Goal: Participate in discussion: Engage in conversation with other users on a specific topic

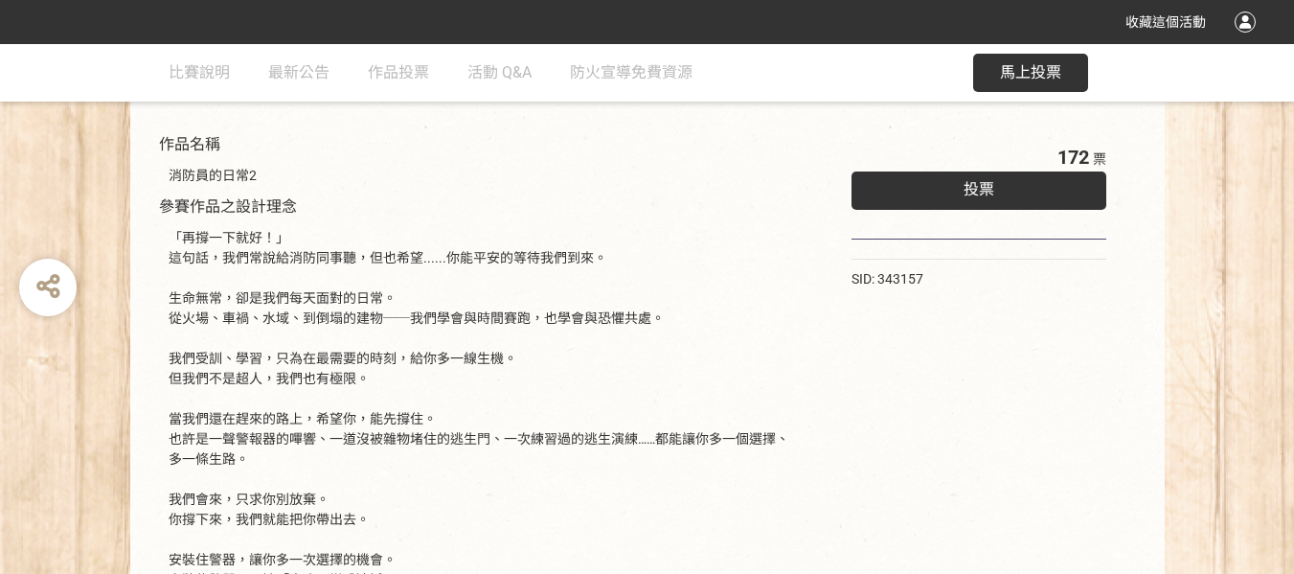
scroll to position [204, 0]
click at [948, 174] on div "投票" at bounding box center [980, 190] width 256 height 38
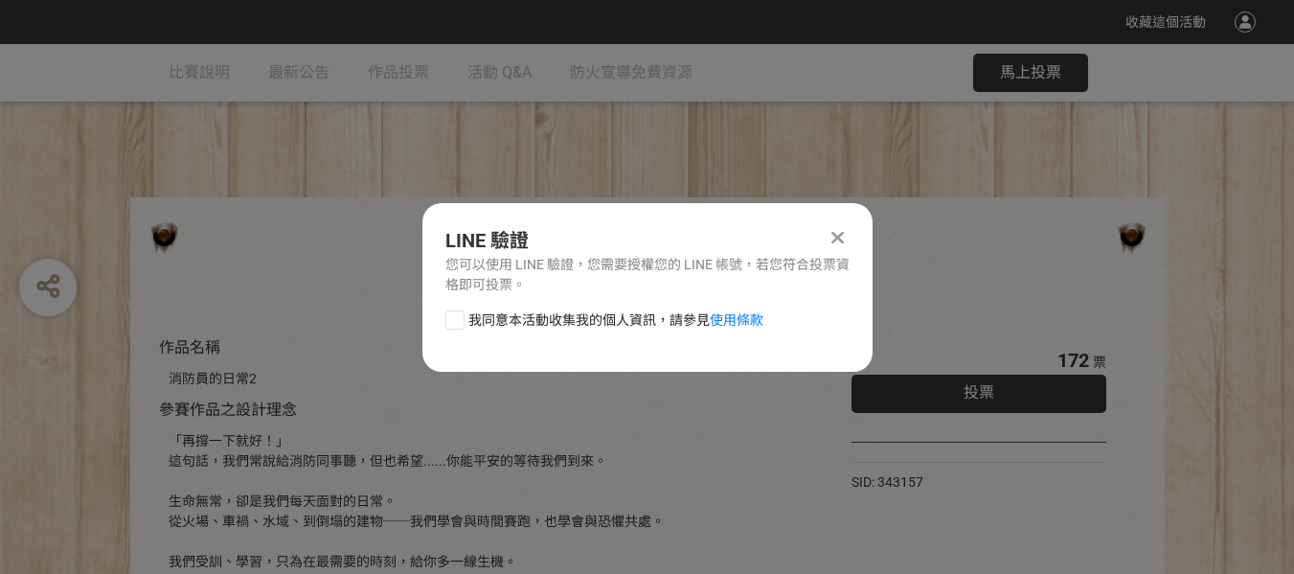
scroll to position [0, 0]
click at [838, 219] on div "LINE 驗證 您可以使用 LINE 驗證，您需要授權您的 LINE 帳號，若您符合投票資格即可投票。 我同意本活動收集我的個人資訊，請參見 使用條款" at bounding box center [647, 287] width 450 height 169
click at [838, 236] on icon at bounding box center [838, 237] width 12 height 19
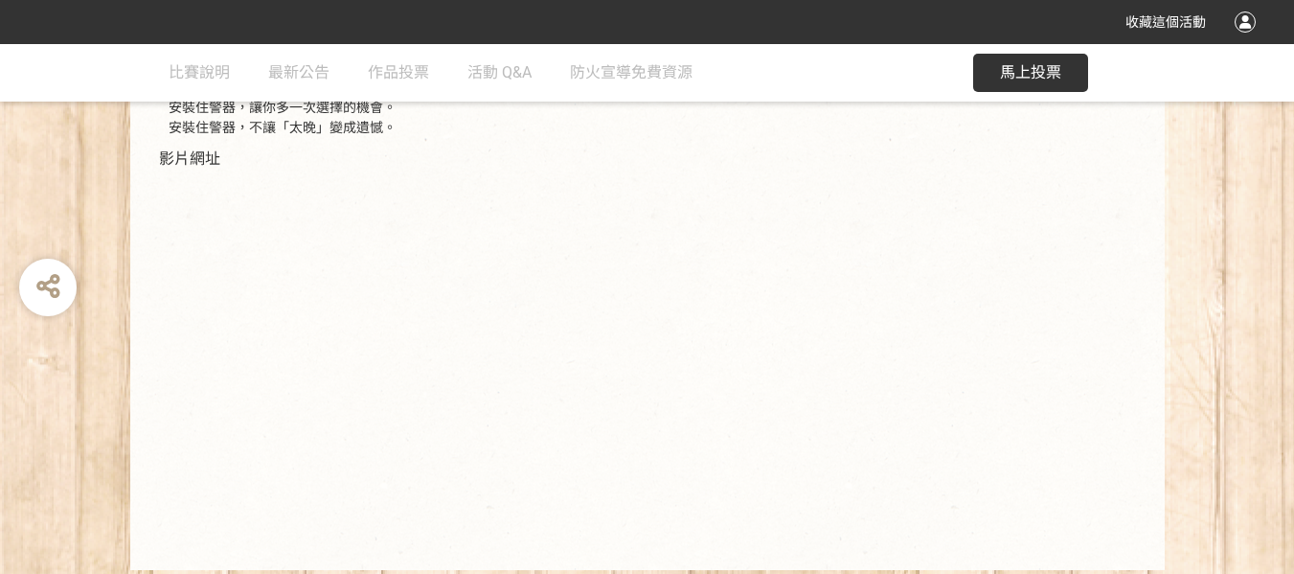
scroll to position [715, 0]
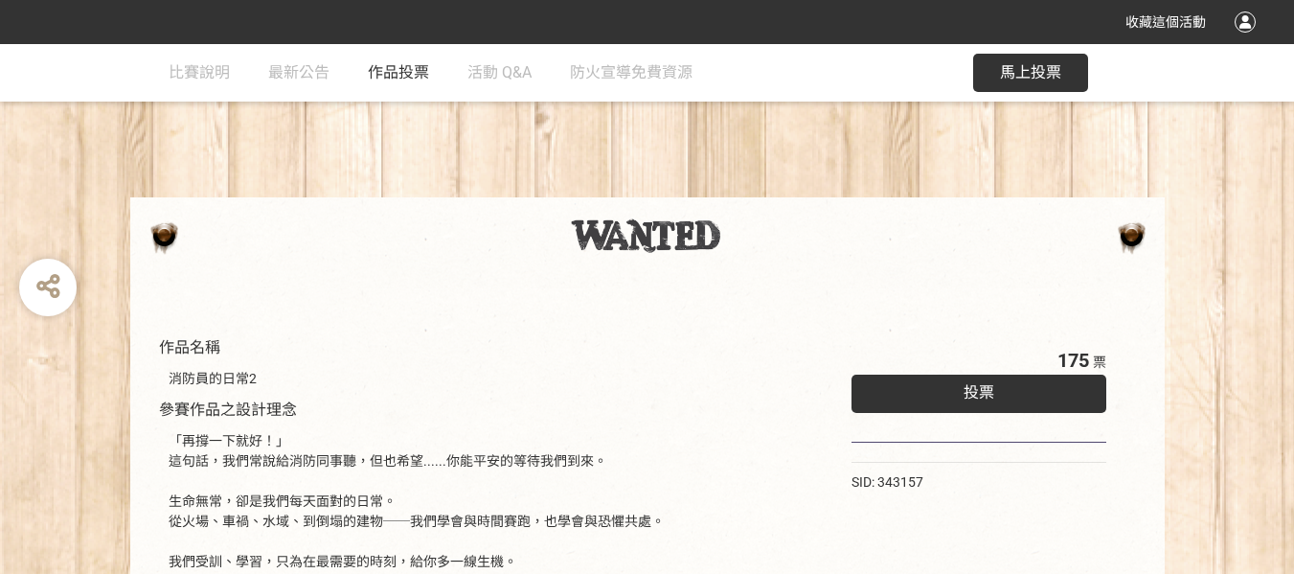
click at [394, 71] on span "作品投票" at bounding box center [398, 72] width 61 height 18
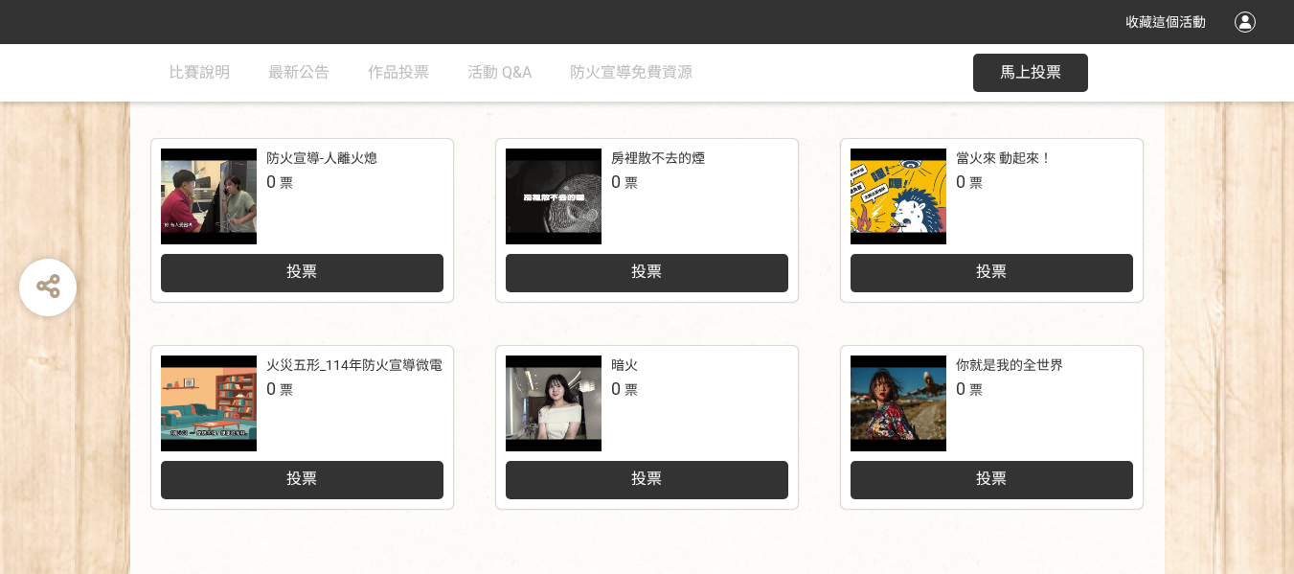
scroll to position [836, 0]
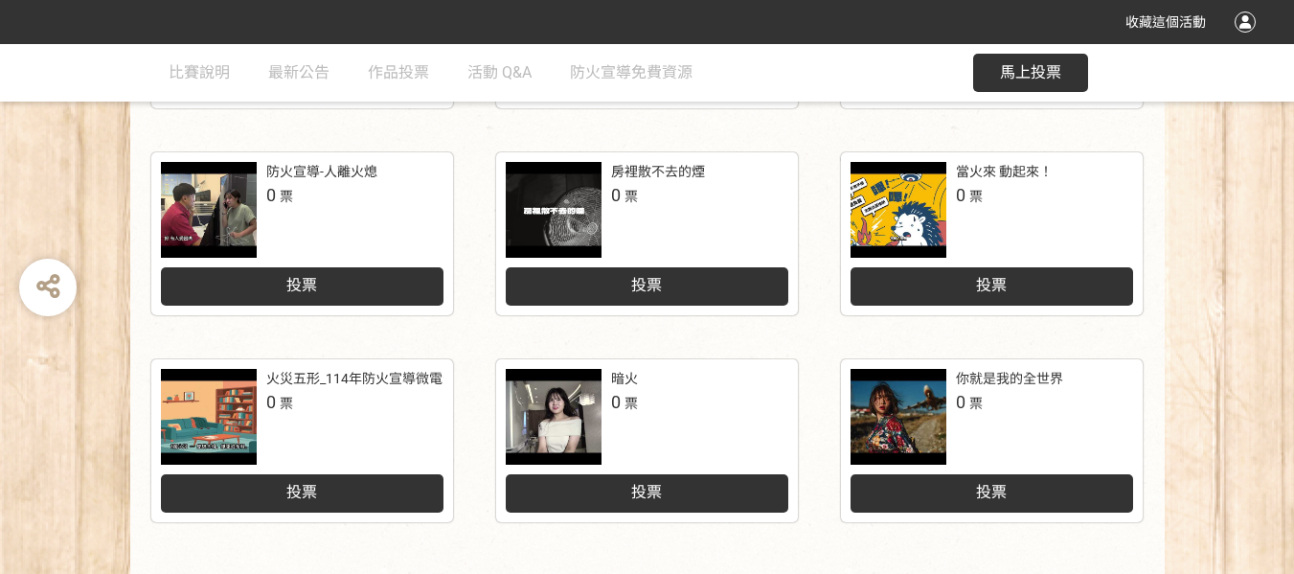
drag, startPoint x: 392, startPoint y: 379, endPoint x: 212, endPoint y: 422, distance: 185.0
click at [212, 422] on div at bounding box center [209, 417] width 96 height 96
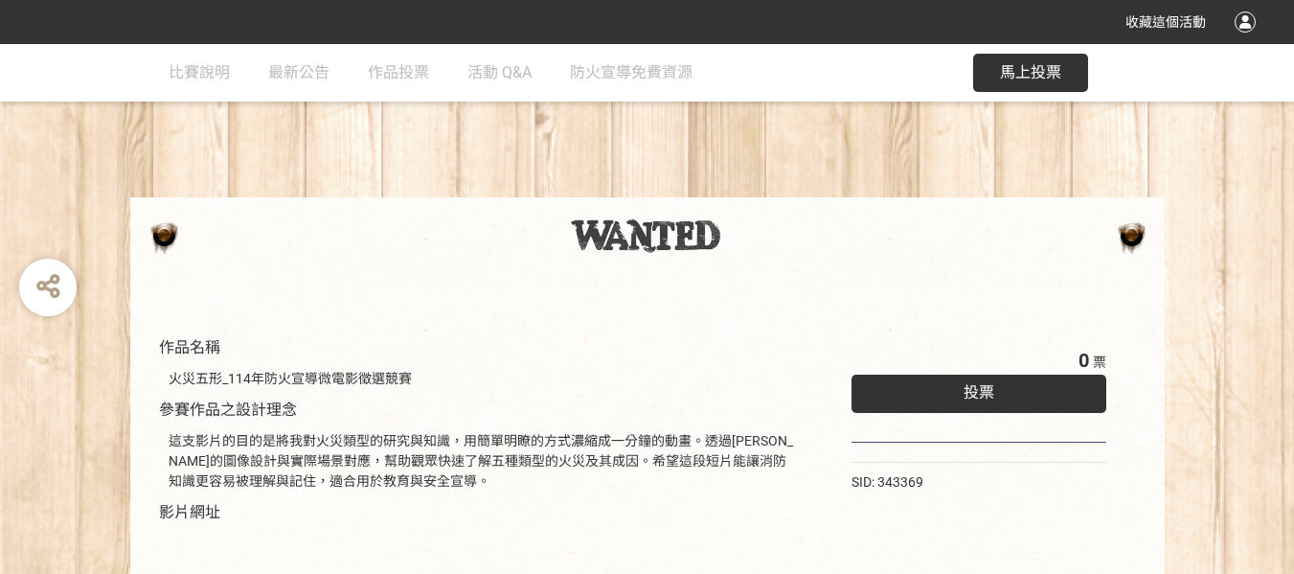
scroll to position [383, 0]
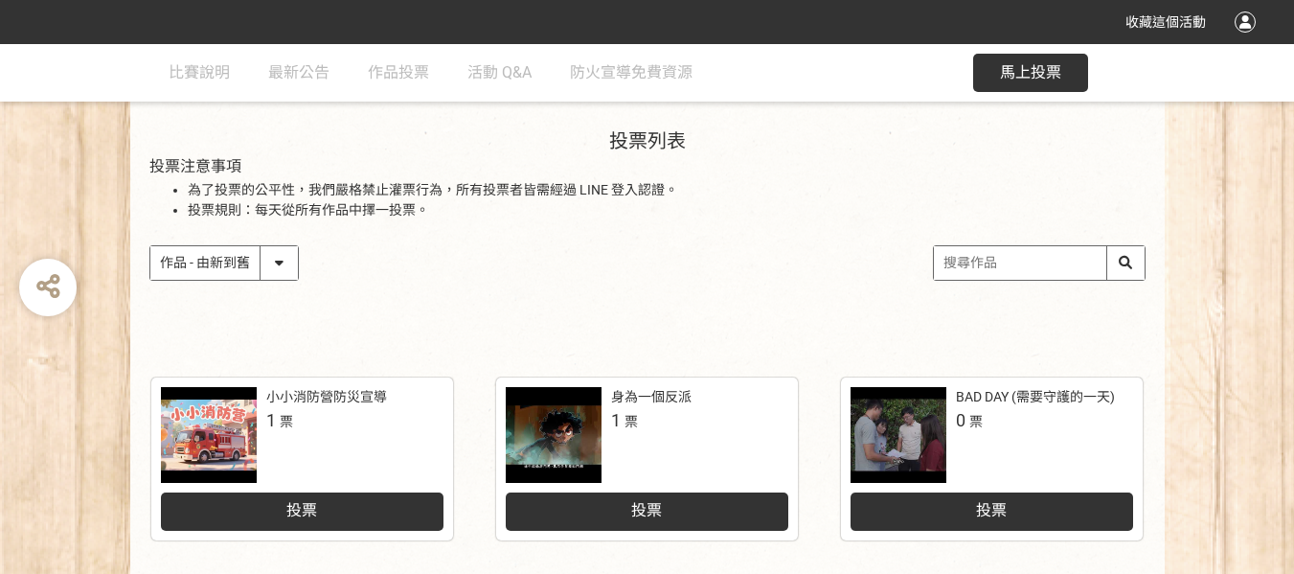
scroll to position [453, 0]
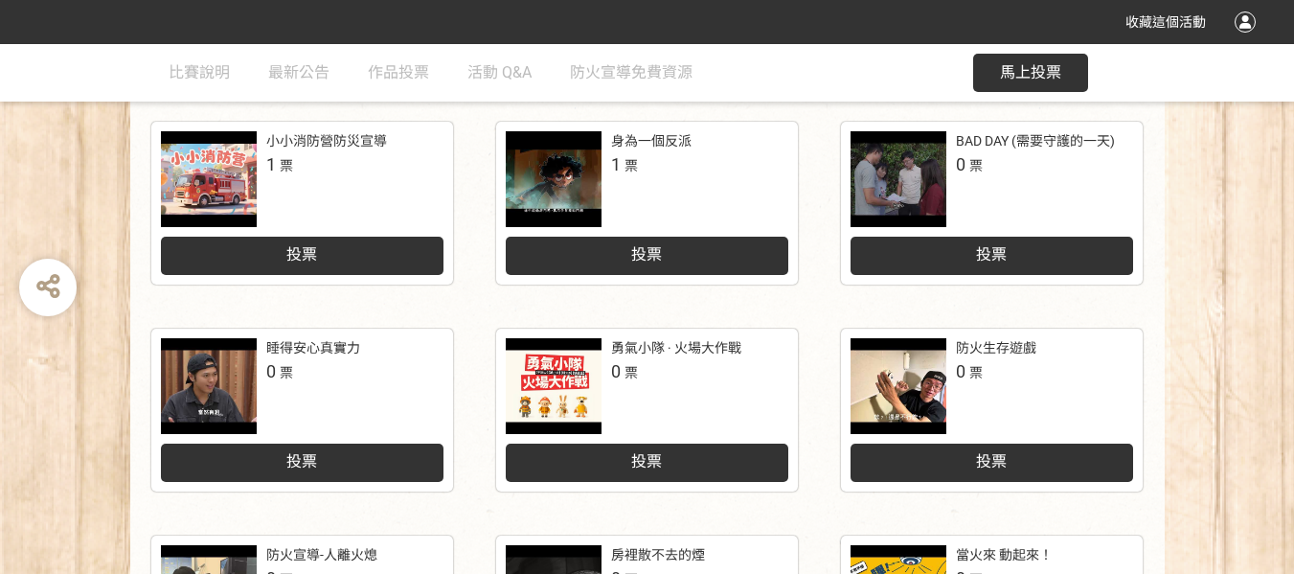
click at [227, 174] on div at bounding box center [209, 179] width 96 height 96
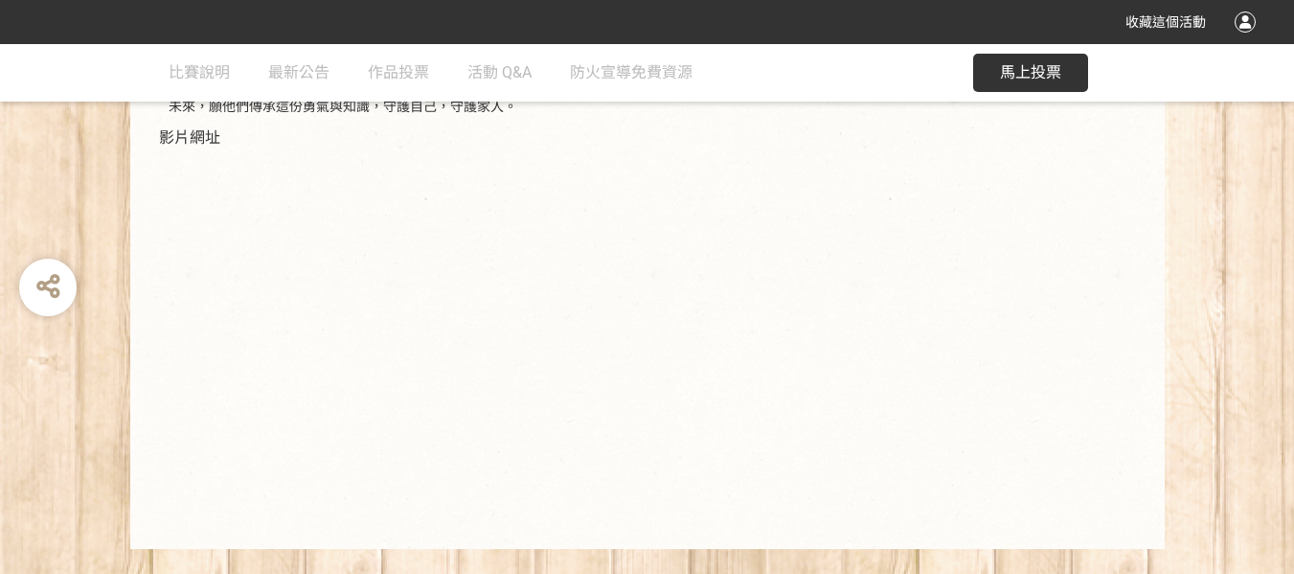
scroll to position [634, 0]
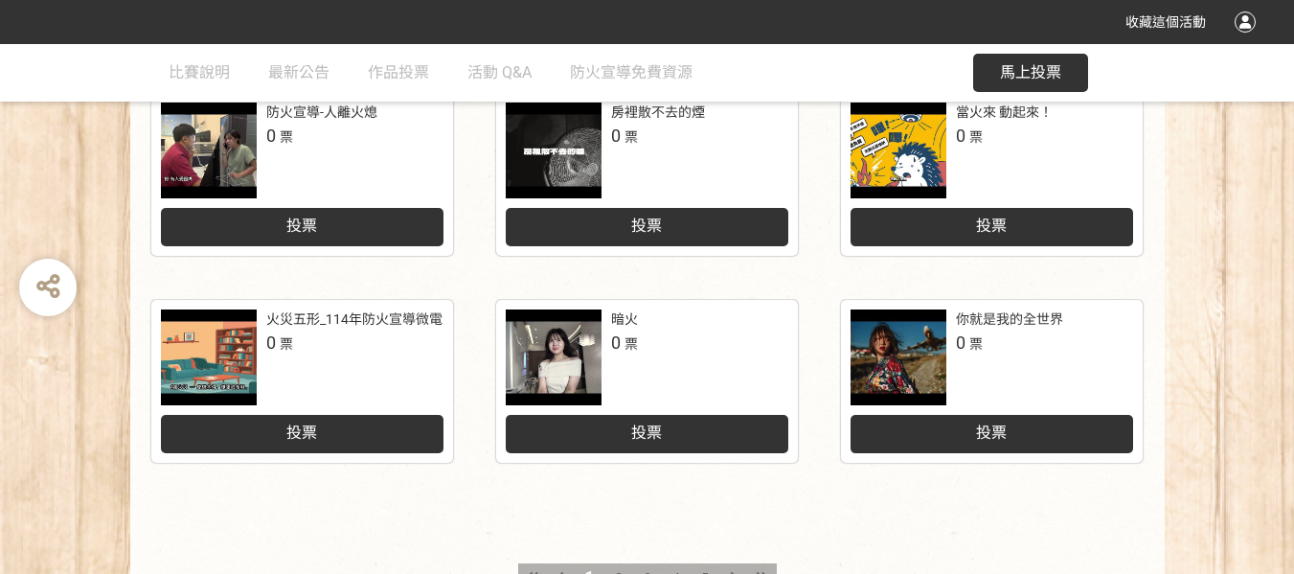
scroll to position [964, 0]
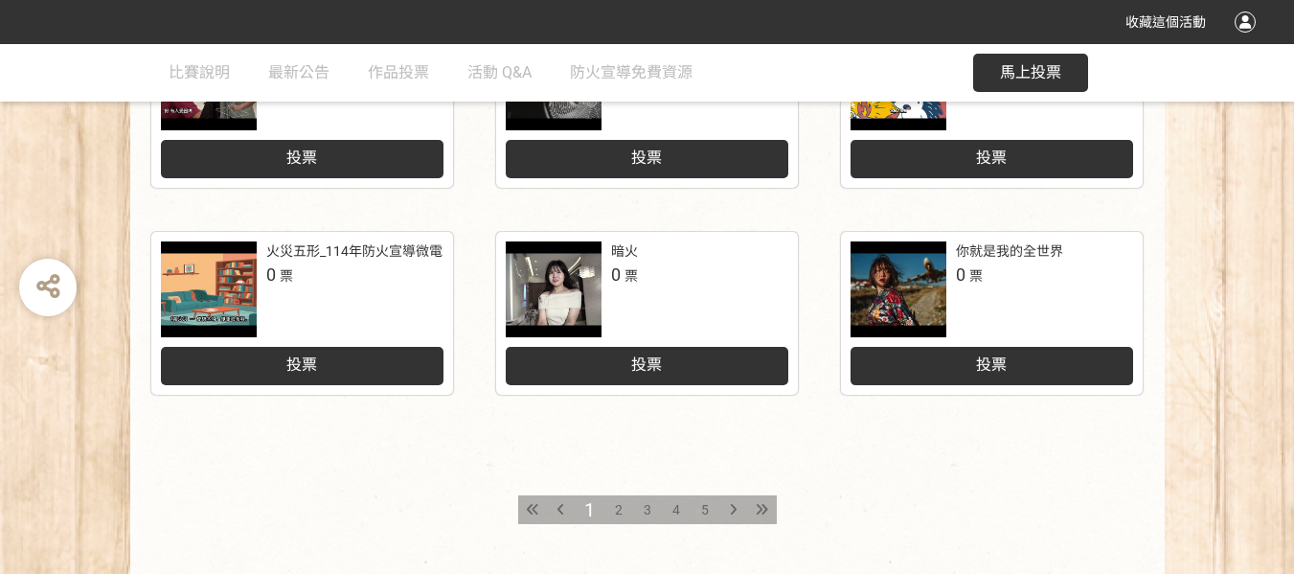
click at [612, 509] on div "2" at bounding box center [618, 509] width 29 height 29
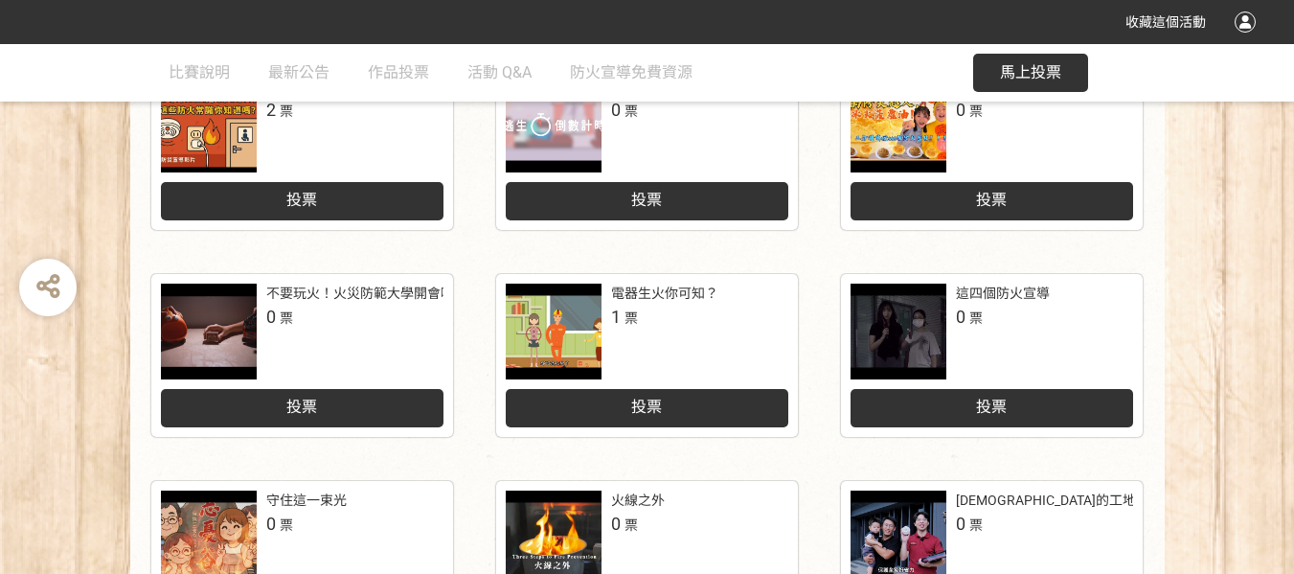
scroll to position [511, 0]
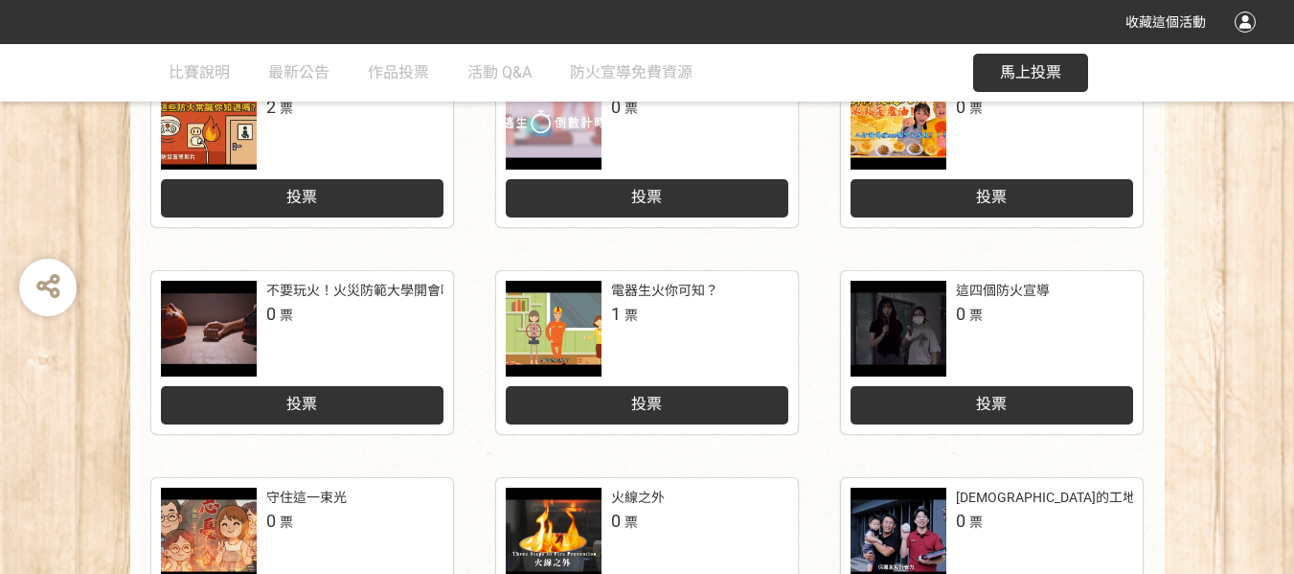
click at [892, 340] on div at bounding box center [899, 329] width 96 height 96
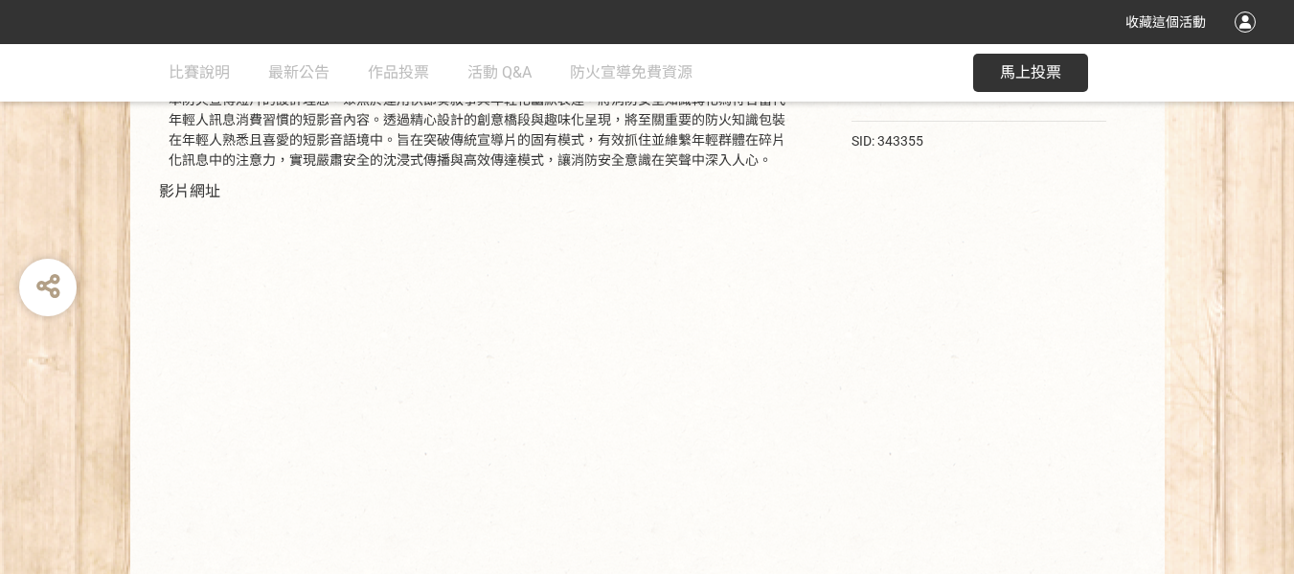
scroll to position [383, 0]
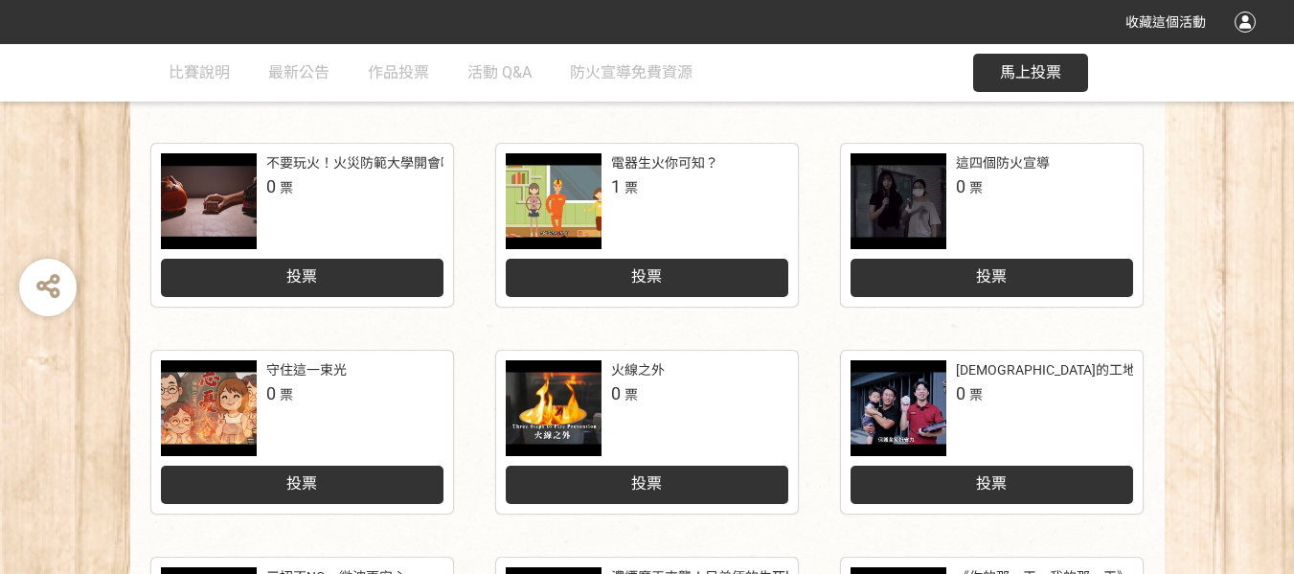
scroll to position [894, 0]
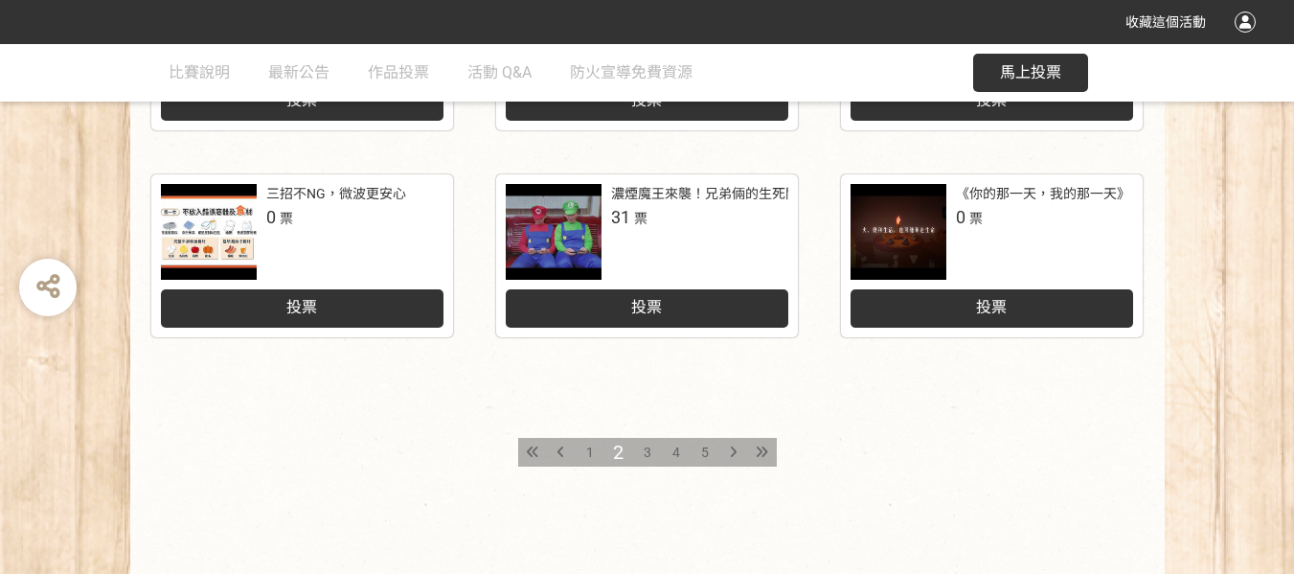
click at [648, 454] on span "3" at bounding box center [648, 452] width 8 height 15
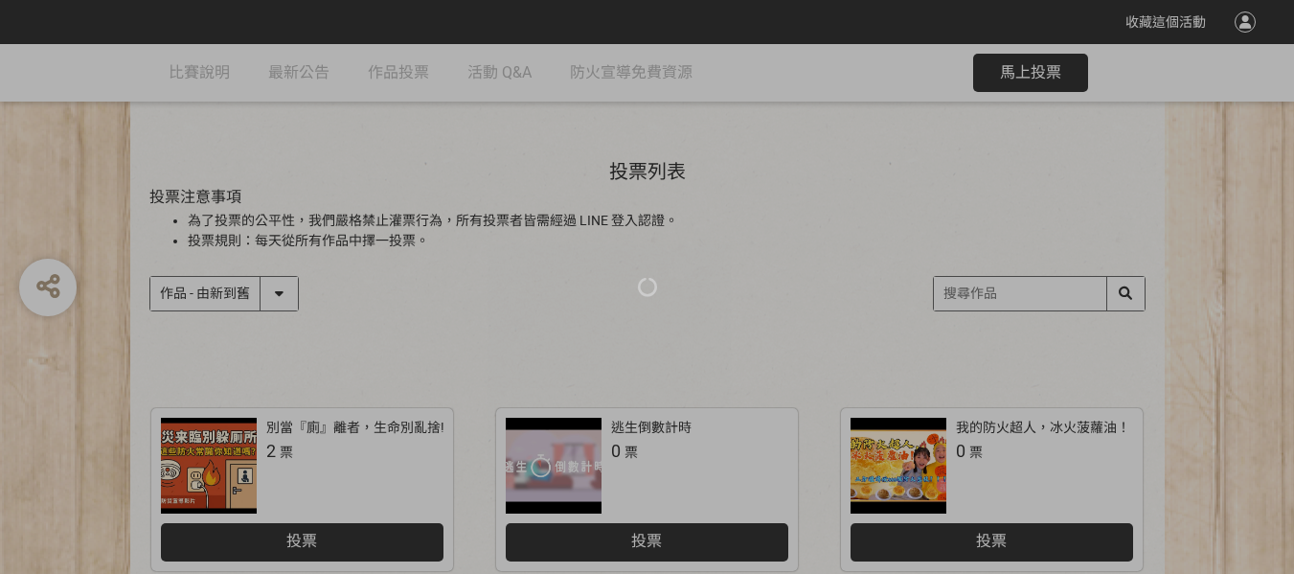
scroll to position [256, 0]
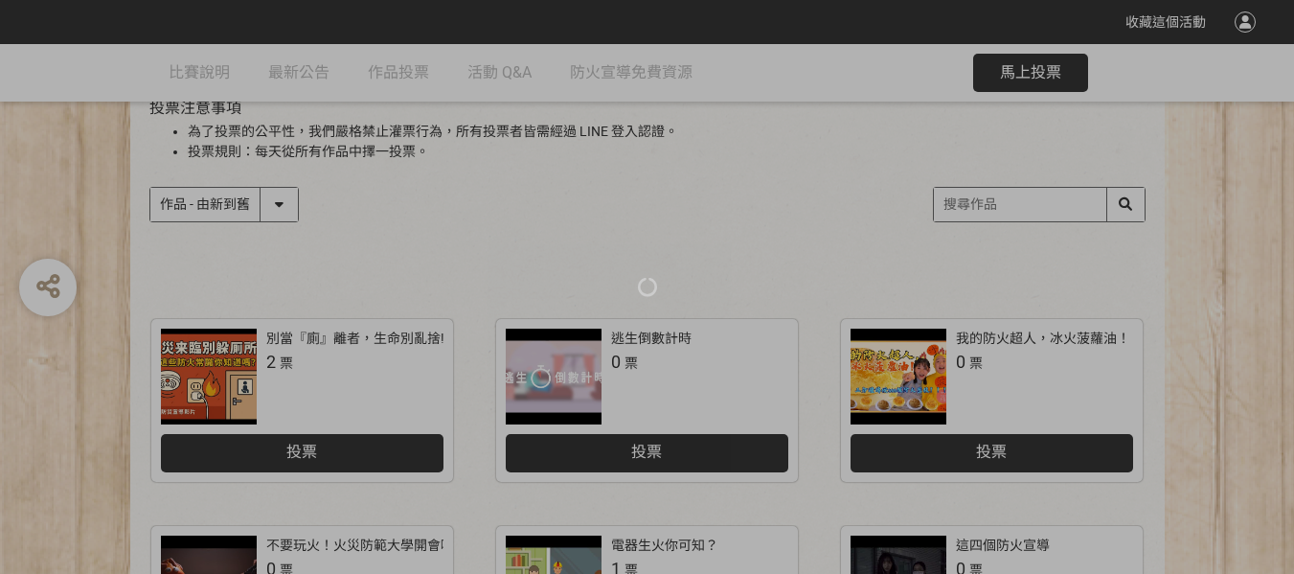
drag, startPoint x: 216, startPoint y: 371, endPoint x: 191, endPoint y: 400, distance: 38.8
click at [191, 400] on div at bounding box center [647, 287] width 1294 height 574
click at [385, 335] on div at bounding box center [647, 287] width 1294 height 574
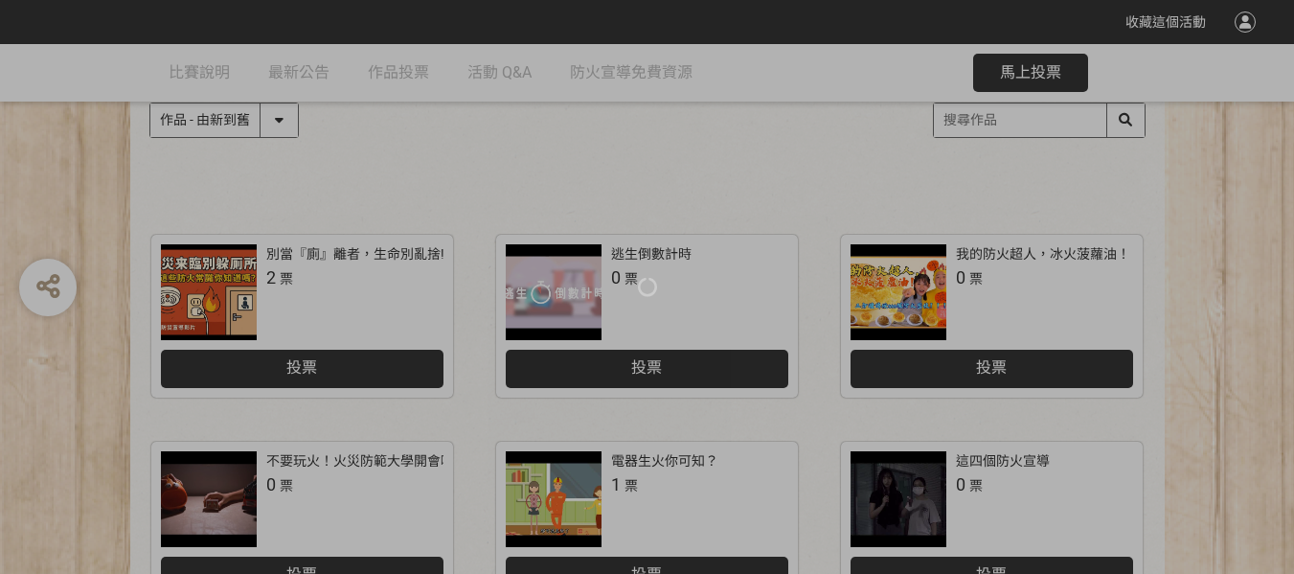
scroll to position [383, 0]
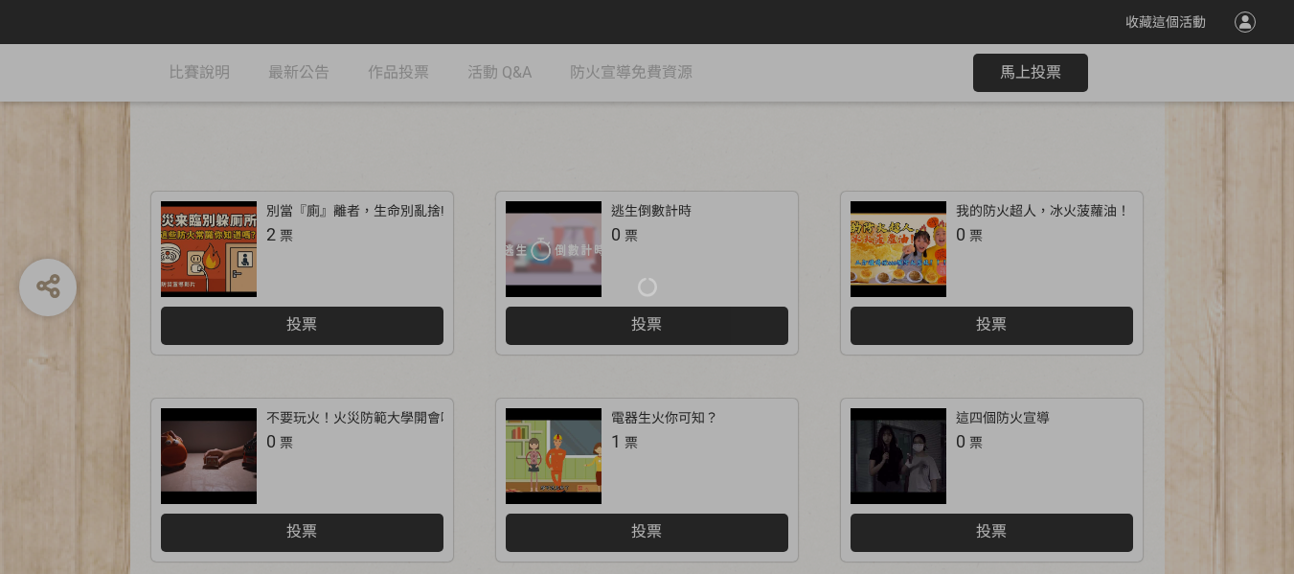
click at [235, 290] on div at bounding box center [647, 287] width 1294 height 574
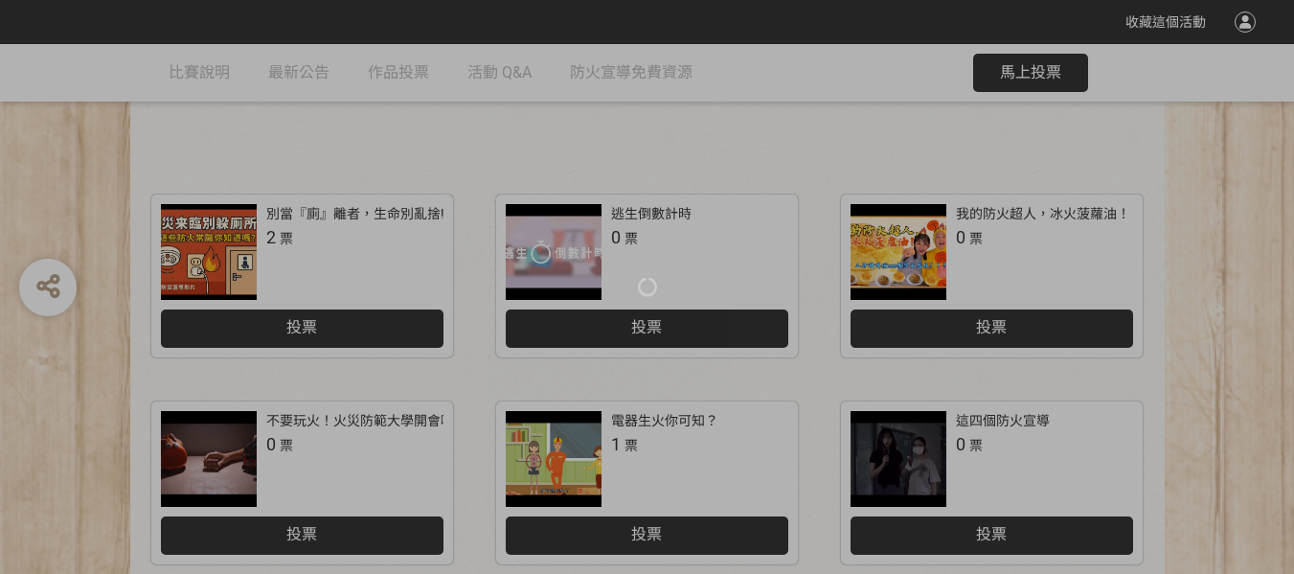
scroll to position [256, 0]
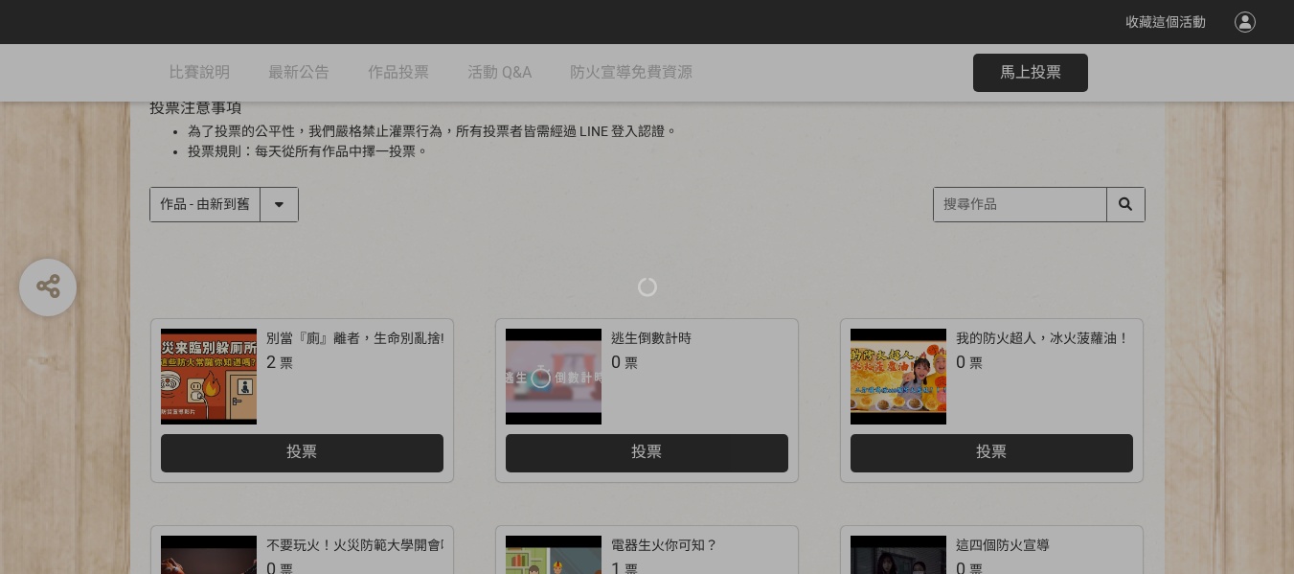
click at [221, 336] on div at bounding box center [647, 287] width 1294 height 574
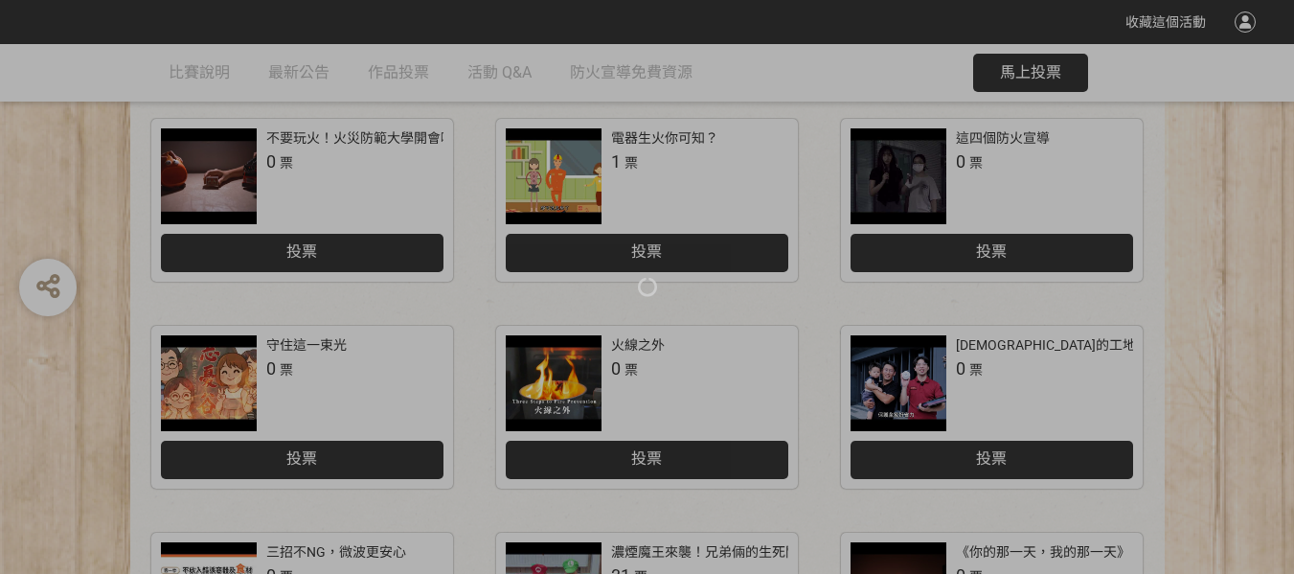
scroll to position [383, 0]
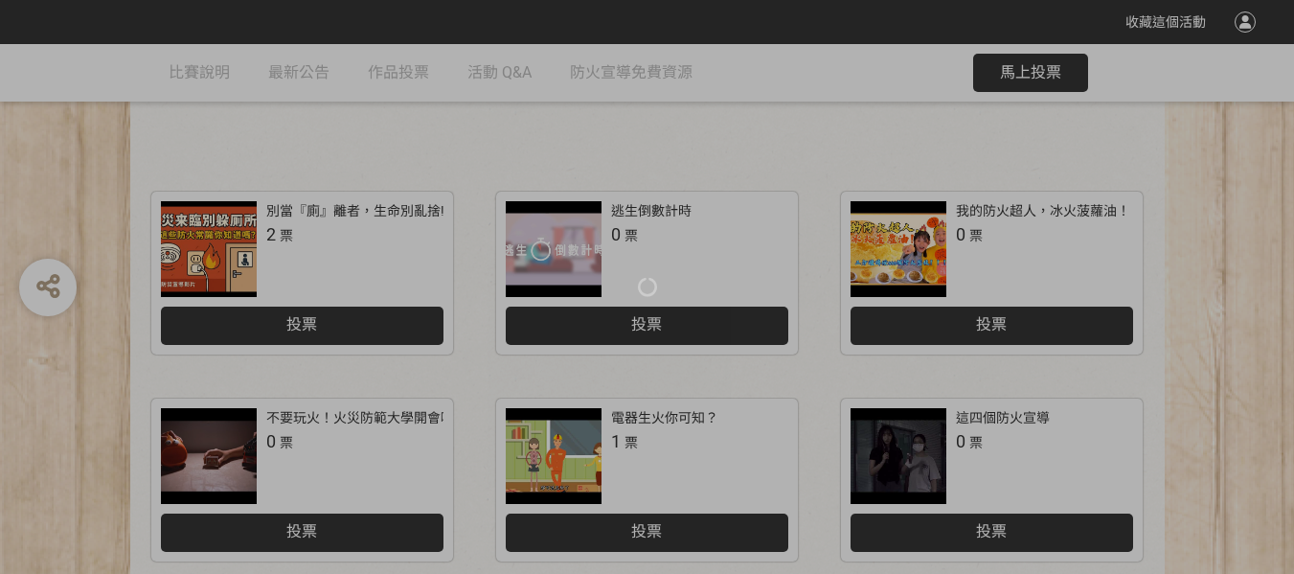
click at [239, 270] on div at bounding box center [647, 287] width 1294 height 574
click at [216, 254] on div at bounding box center [647, 287] width 1294 height 574
click at [216, 253] on div at bounding box center [647, 287] width 1294 height 574
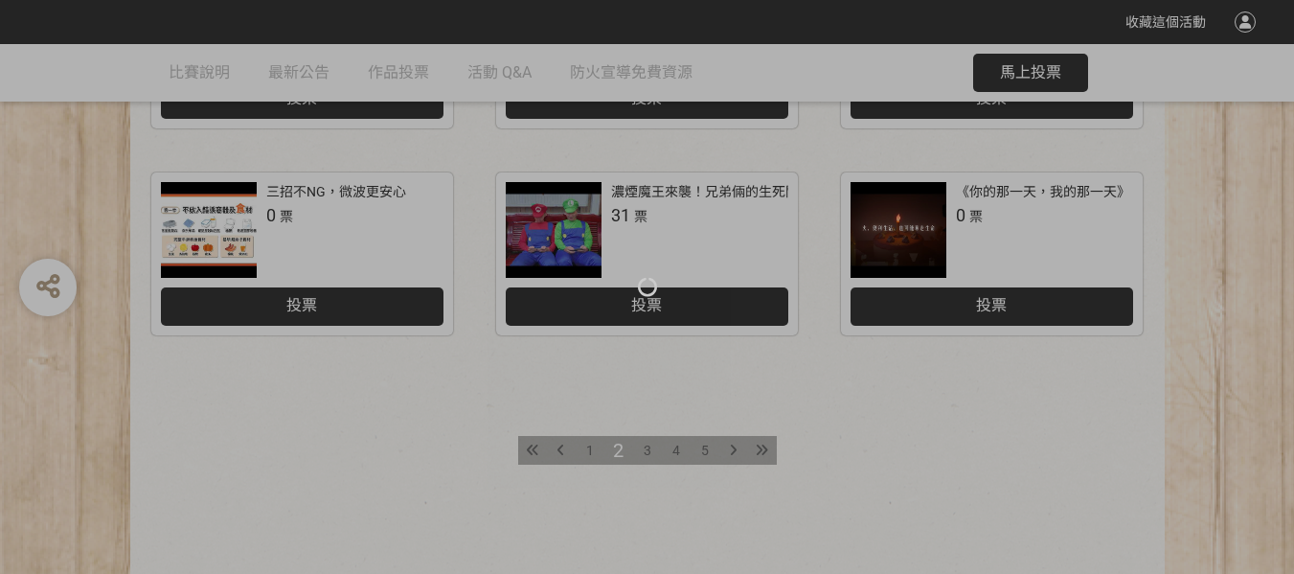
scroll to position [1092, 0]
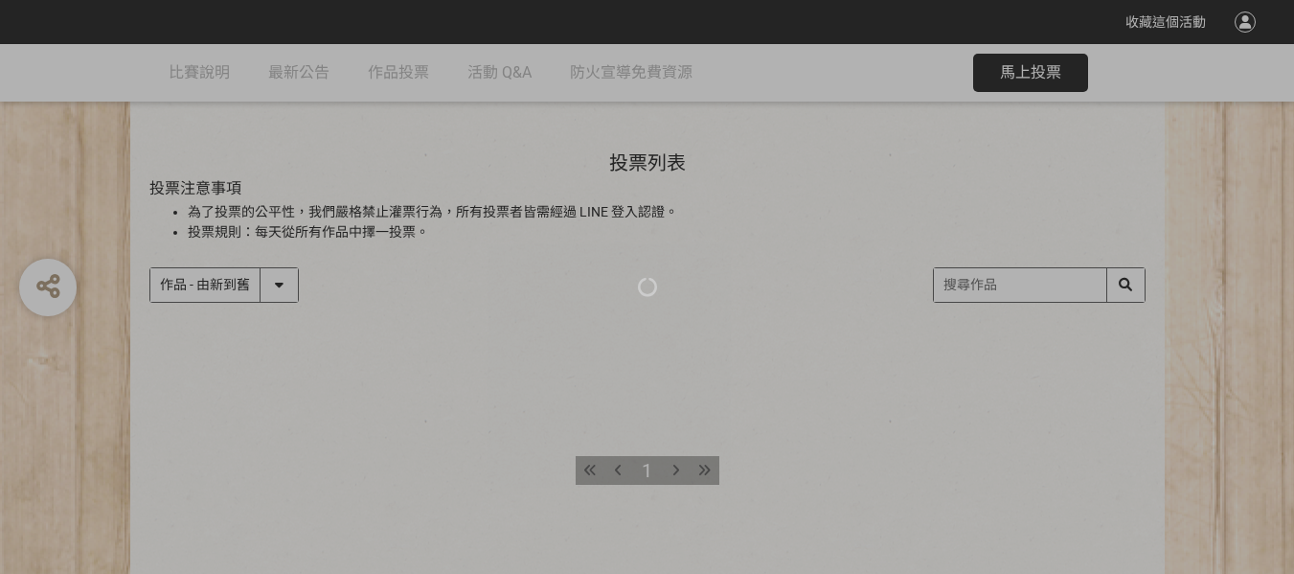
scroll to position [264, 0]
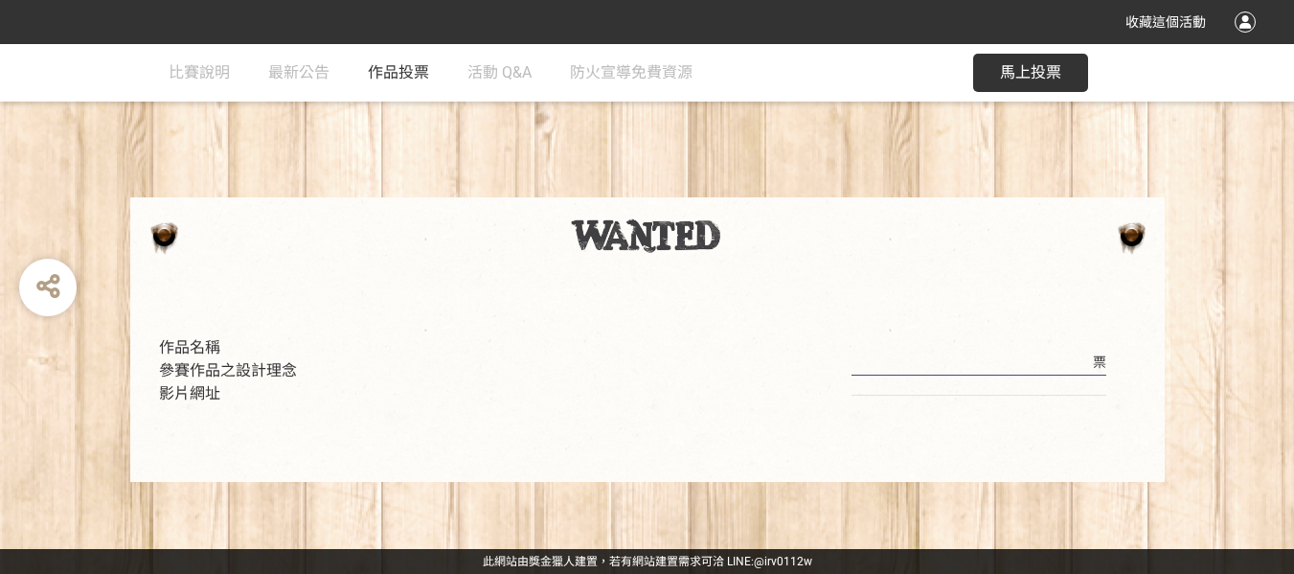
click at [391, 68] on span "作品投票" at bounding box center [398, 72] width 61 height 18
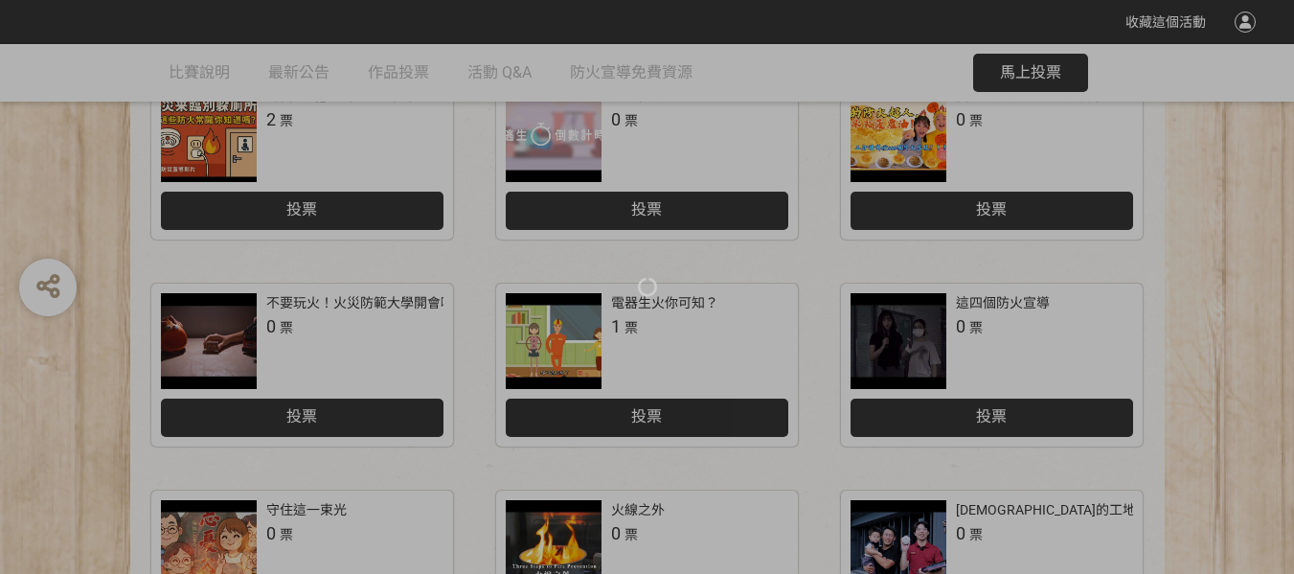
scroll to position [1022, 0]
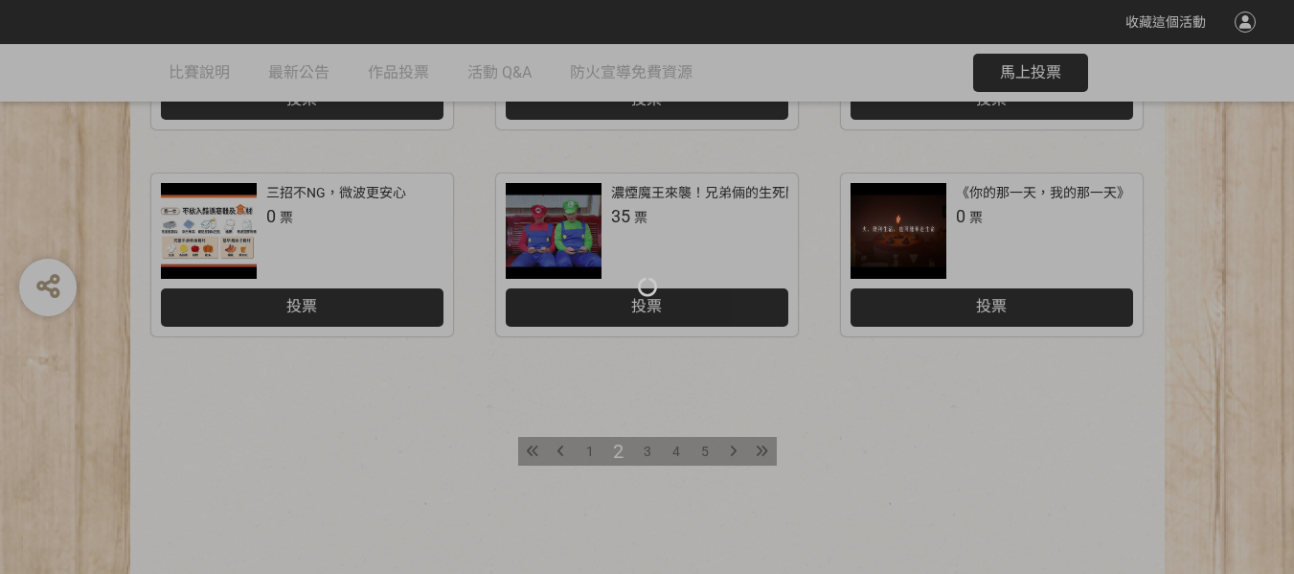
click at [640, 455] on div at bounding box center [647, 287] width 1294 height 574
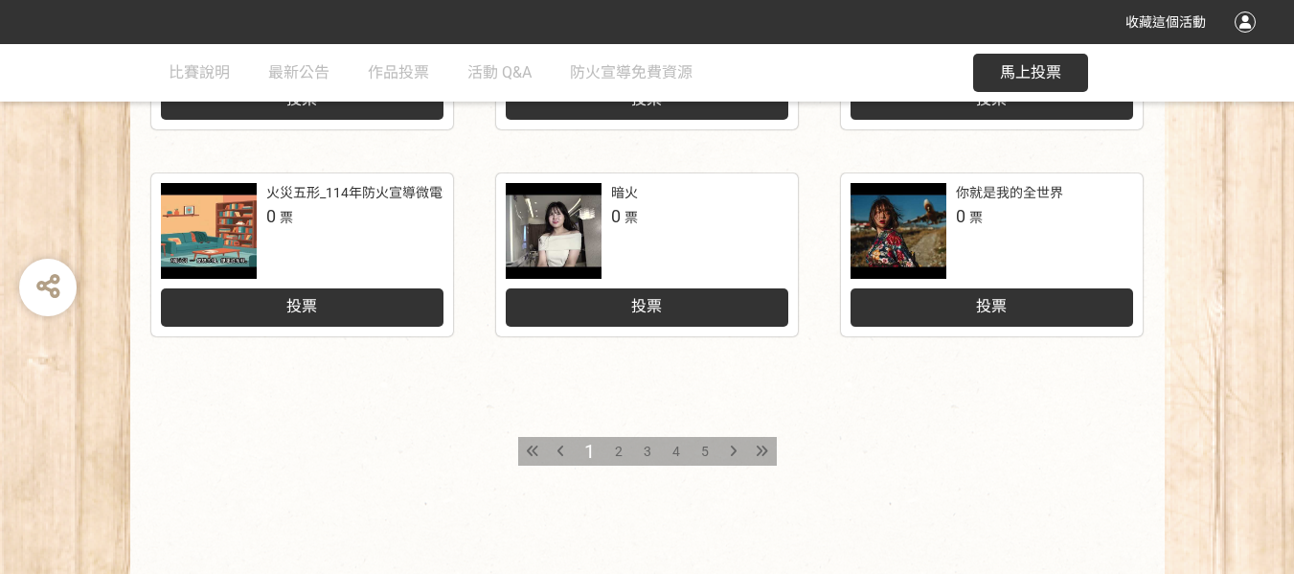
click at [650, 450] on span "3" at bounding box center [648, 451] width 8 height 15
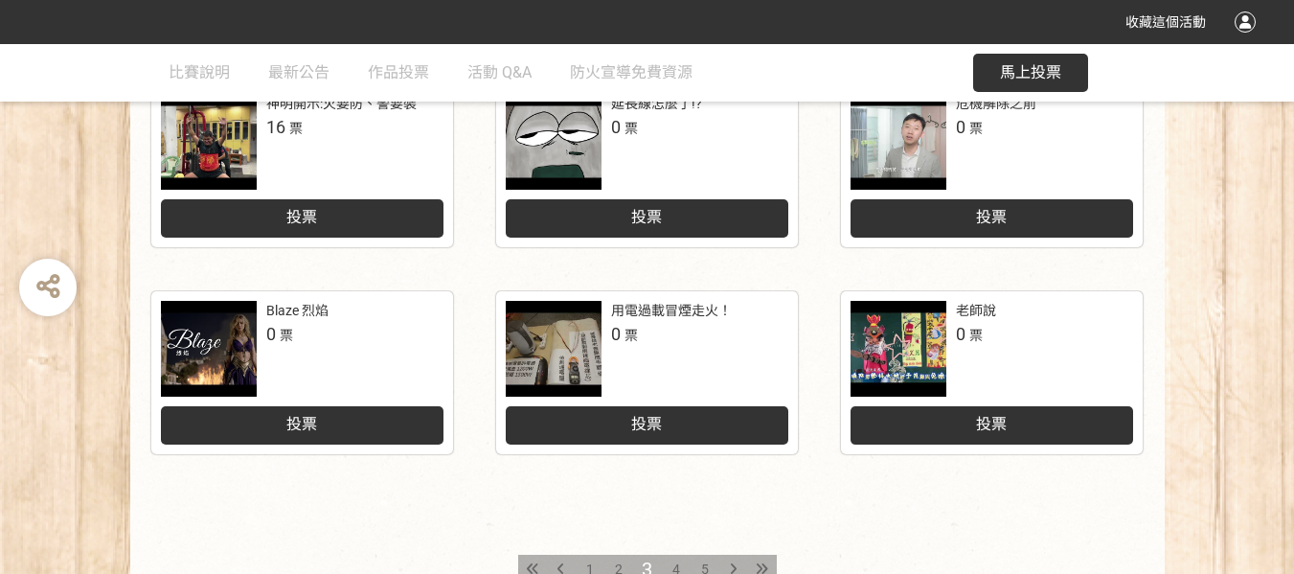
scroll to position [1022, 0]
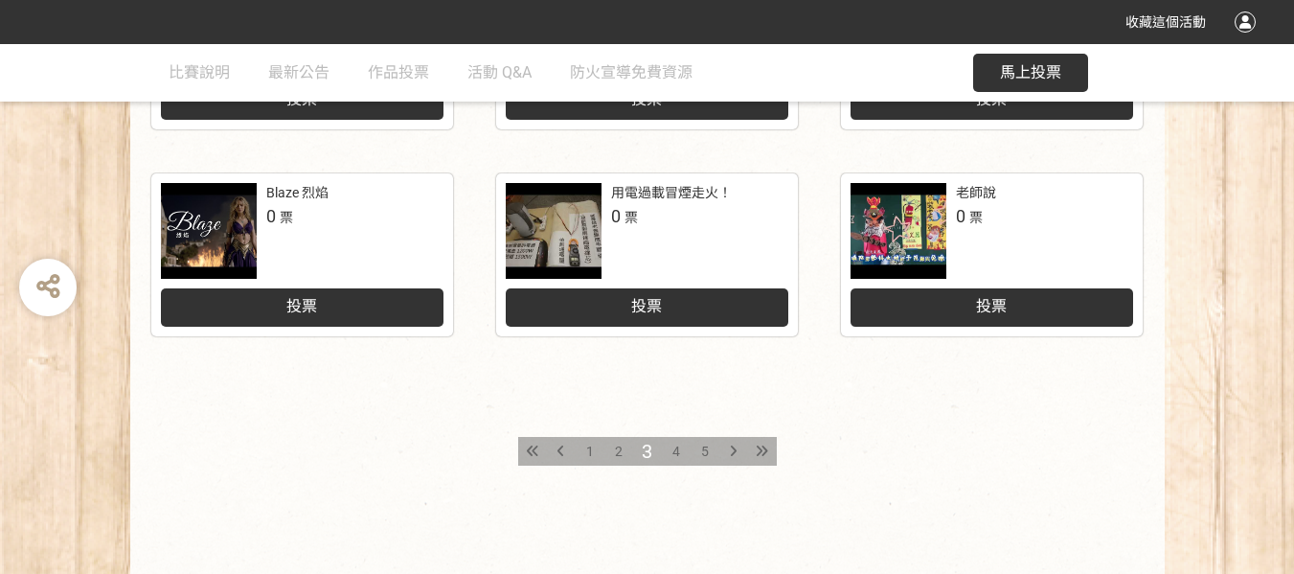
click at [666, 454] on div "4" at bounding box center [676, 451] width 29 height 29
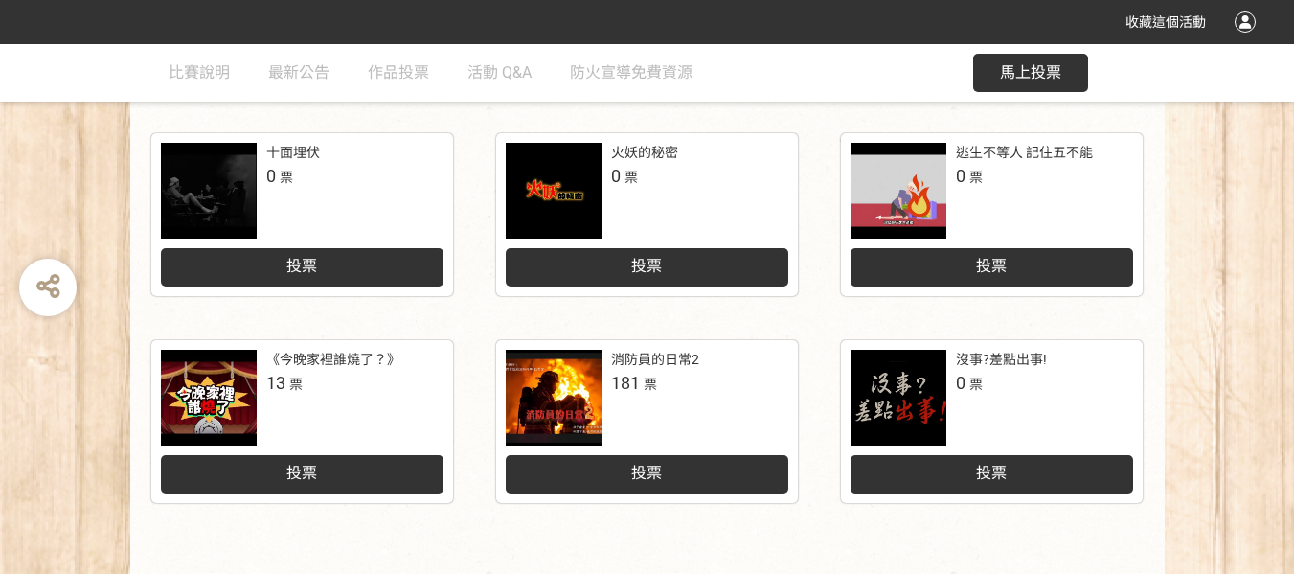
scroll to position [1092, 0]
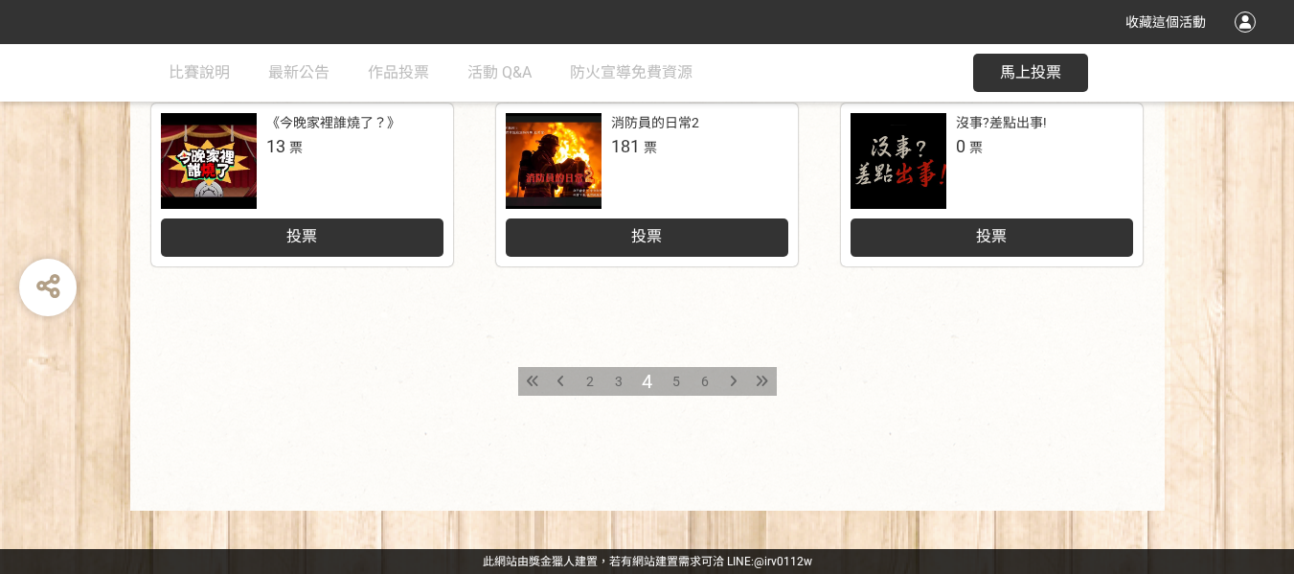
click at [680, 382] on div "5" at bounding box center [676, 381] width 29 height 29
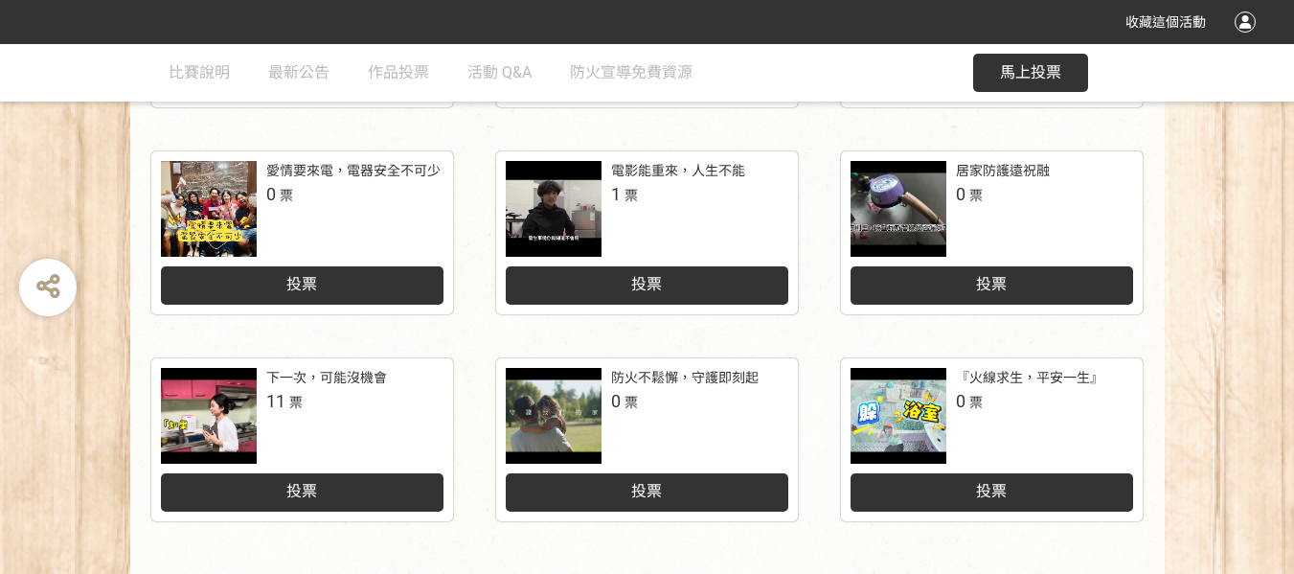
scroll to position [894, 0]
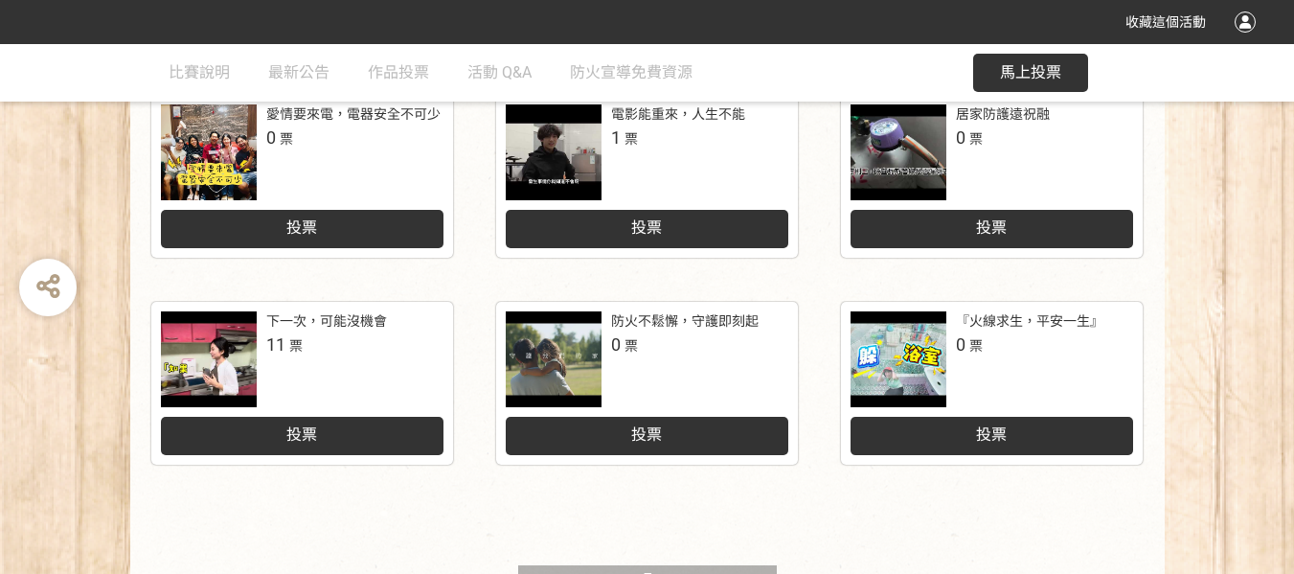
click at [913, 366] on div at bounding box center [899, 359] width 96 height 96
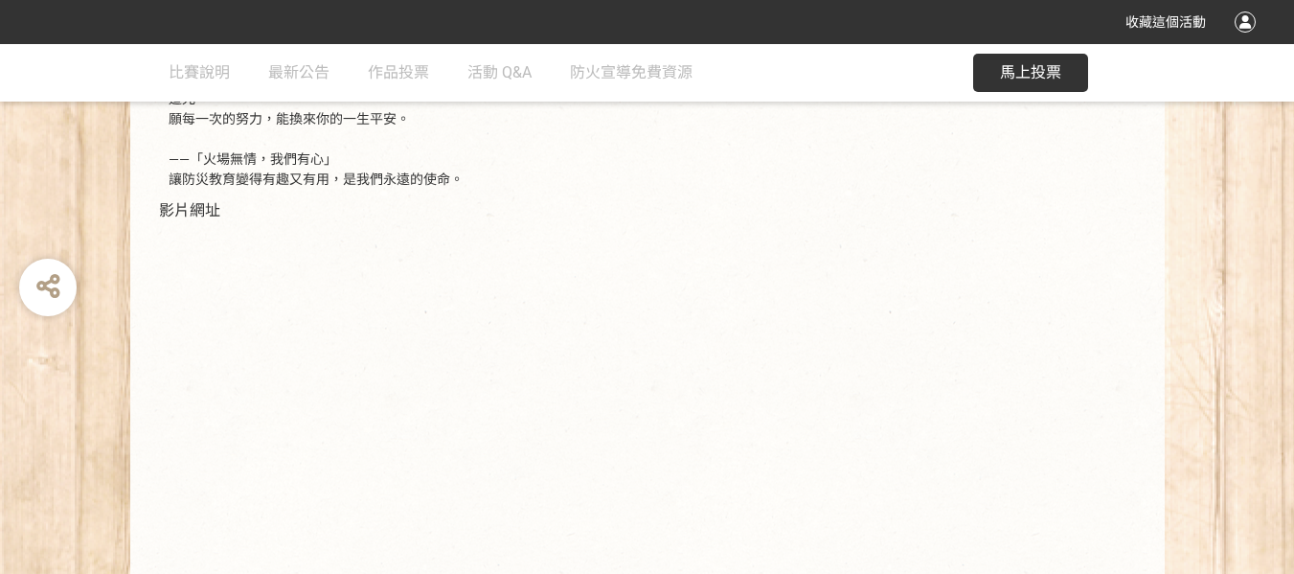
scroll to position [594, 0]
